Goal: Task Accomplishment & Management: Manage account settings

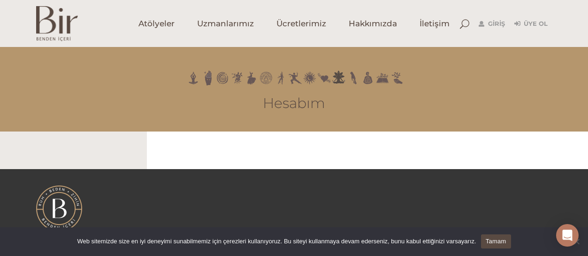
scroll to position [51, 0]
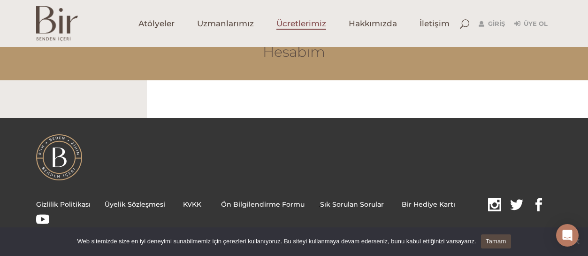
click at [305, 20] on span "Ücretlerimiz" at bounding box center [301, 23] width 50 height 11
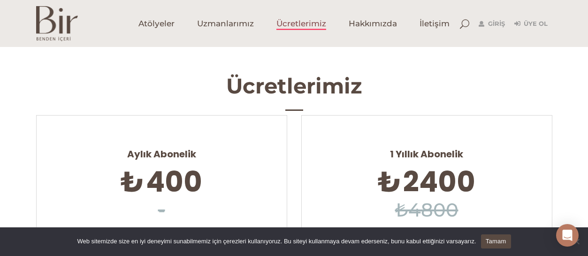
scroll to position [7, 0]
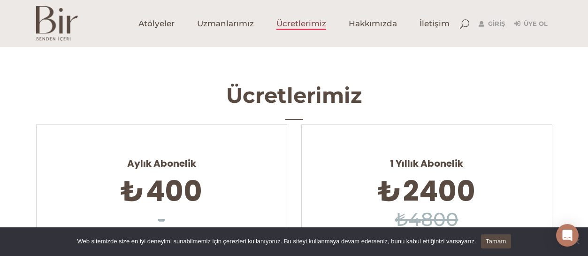
click at [496, 23] on link "Giriş" at bounding box center [491, 23] width 26 height 11
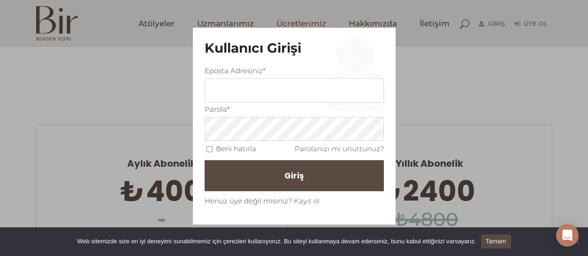
click at [220, 87] on input "text" at bounding box center [294, 90] width 179 height 24
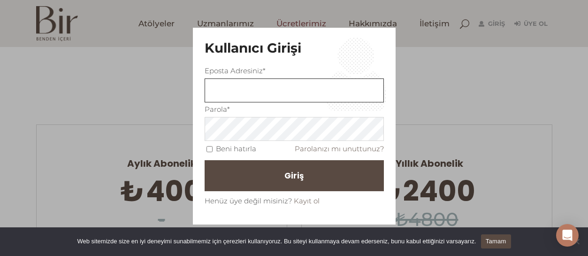
type input "arzu.aktayli@gmail.com"
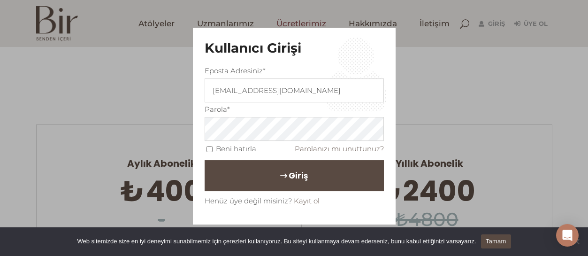
click at [346, 182] on button "Giriş" at bounding box center [294, 175] width 179 height 31
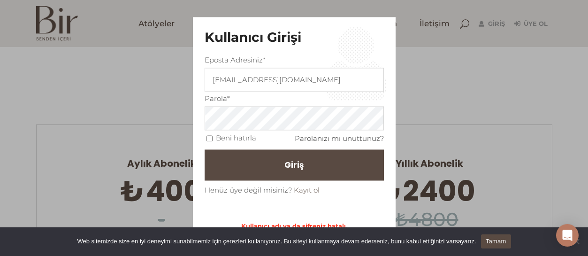
click at [329, 137] on link "Parolanızı mı unuttunuz?" at bounding box center [339, 138] width 89 height 9
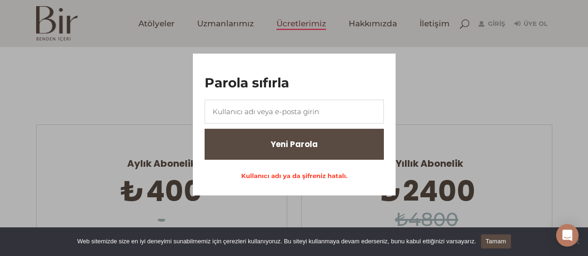
click at [363, 114] on input "text" at bounding box center [294, 111] width 179 height 24
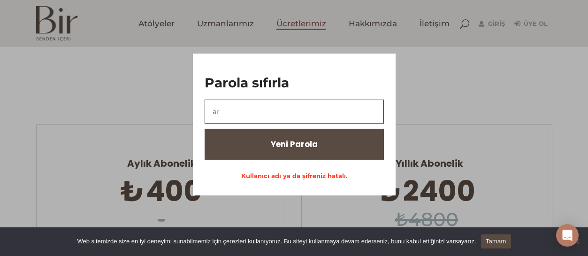
type input "a"
type input "arzu.aktayli@gmail.com"
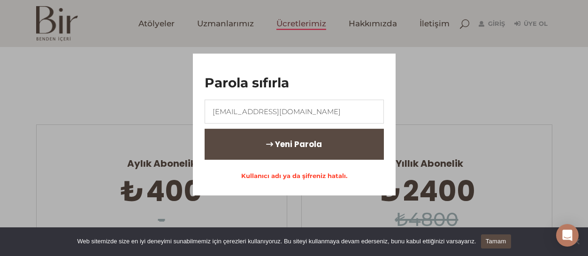
click at [334, 152] on button "Yeni Parola" at bounding box center [294, 144] width 179 height 31
click at [324, 141] on button "Yeni Parola" at bounding box center [294, 144] width 179 height 31
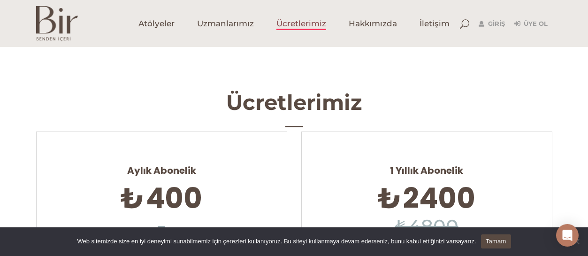
click at [493, 27] on link "Giriş" at bounding box center [491, 23] width 26 height 11
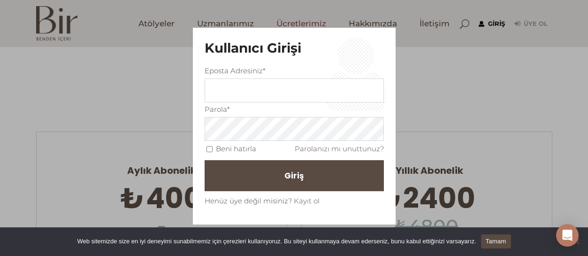
click at [360, 90] on input "text" at bounding box center [294, 90] width 179 height 24
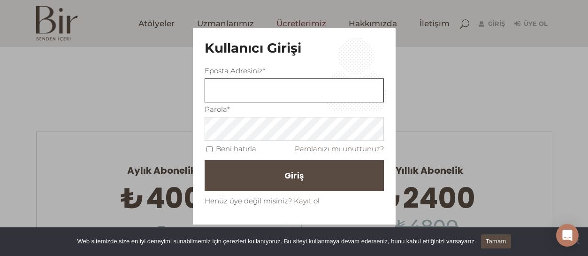
type input "arzu.aktayli@gmail.com"
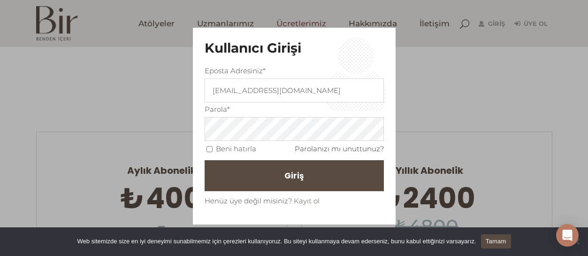
click at [358, 151] on link "Parolanızı mı unuttunuz?" at bounding box center [339, 148] width 89 height 9
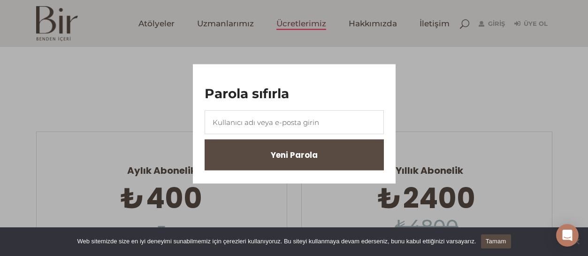
click at [356, 121] on input "text" at bounding box center [294, 122] width 179 height 24
type input "arzu.aktayli@gmail.com"
click at [328, 157] on button "Yeni Parola" at bounding box center [294, 154] width 179 height 31
click at [275, 159] on span "Yeni Parola" at bounding box center [298, 155] width 47 height 16
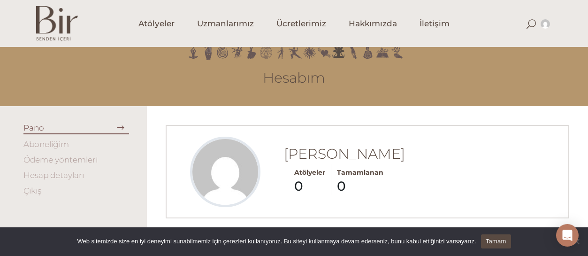
scroll to position [35, 0]
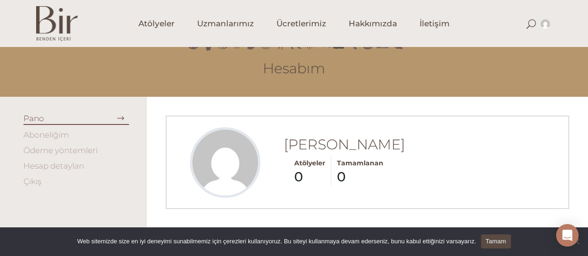
click at [29, 130] on link "Aboneliğim" at bounding box center [46, 134] width 46 height 9
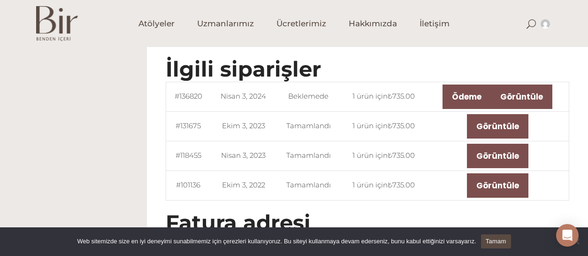
scroll to position [330, 0]
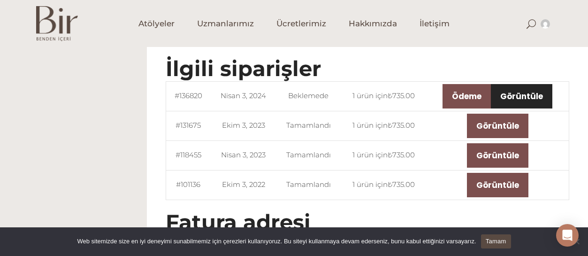
click at [539, 95] on link "Görüntüle" at bounding box center [521, 96] width 61 height 24
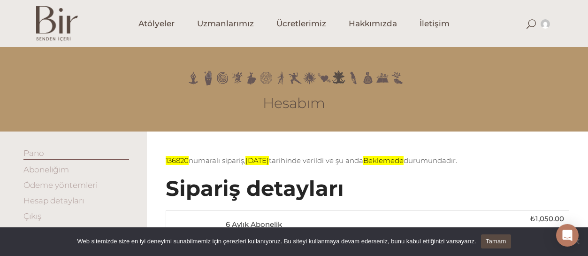
click at [151, 23] on span "Atölyeler" at bounding box center [156, 23] width 36 height 11
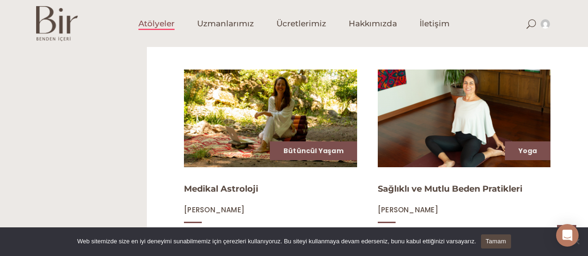
scroll to position [545, 0]
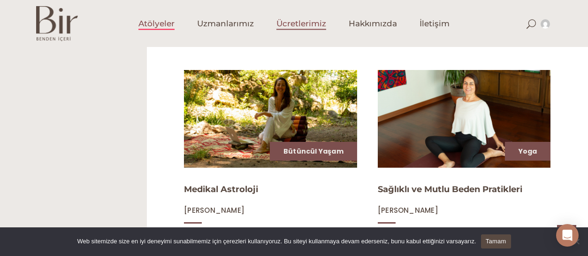
click at [301, 25] on span "Ücretlerimiz" at bounding box center [301, 23] width 50 height 11
